Goal: Navigation & Orientation: Understand site structure

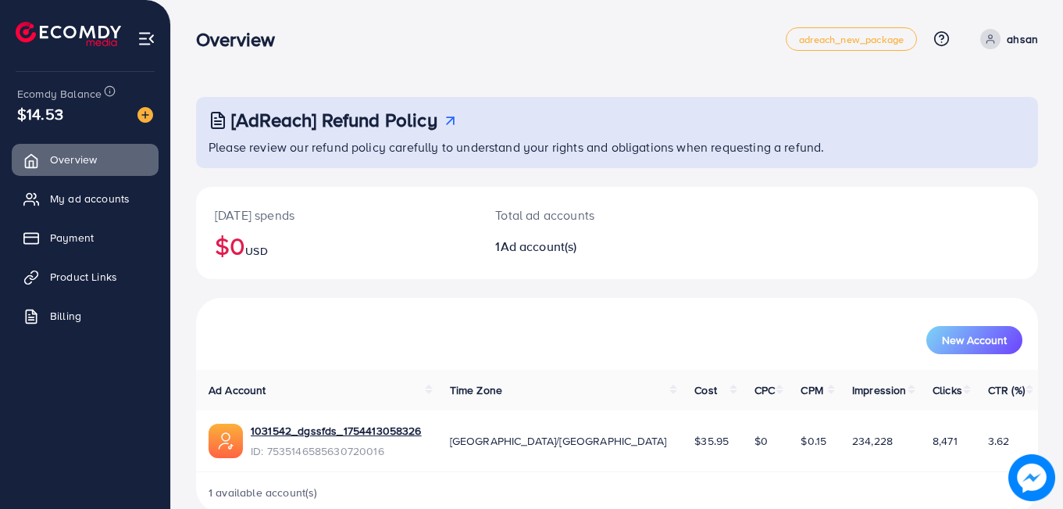
click at [916, 46] on div "adreach_new_package" at bounding box center [856, 38] width 141 height 23
click at [116, 3] on div at bounding box center [85, 27] width 171 height 55
click at [147, 46] on img at bounding box center [146, 39] width 18 height 18
